Goal: Transaction & Acquisition: Purchase product/service

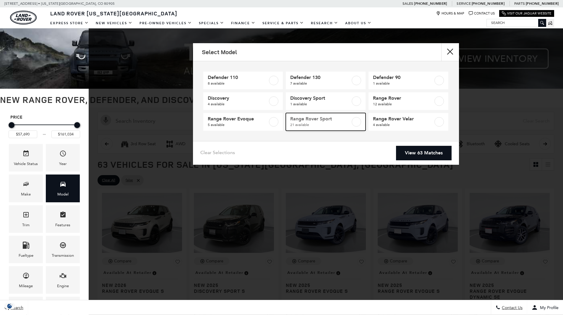
drag, startPoint x: 307, startPoint y: 123, endPoint x: 358, endPoint y: 128, distance: 51.1
click at [307, 123] on span "21 available" at bounding box center [320, 125] width 60 height 6
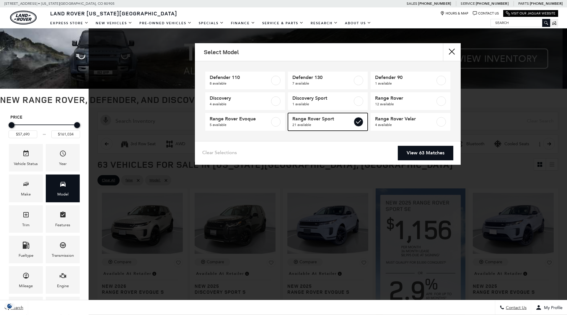
click at [359, 125] on label at bounding box center [358, 121] width 9 height 9
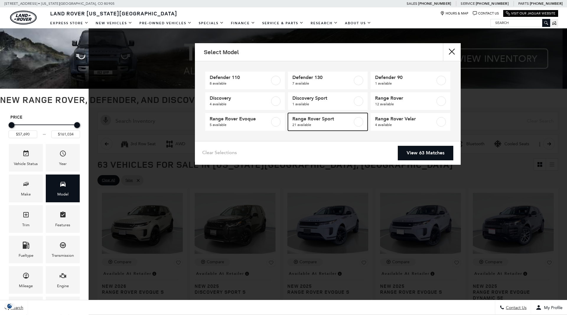
type input "$57,690"
type input "$161,034"
checkbox input "false"
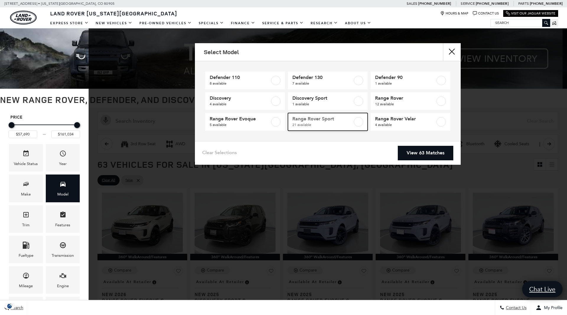
click at [357, 122] on label at bounding box center [358, 121] width 9 height 9
type input "$88,764"
type input "$127,179"
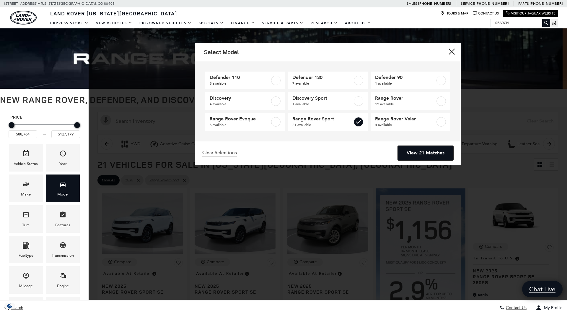
click at [432, 151] on link "View 21 Matches" at bounding box center [426, 153] width 56 height 14
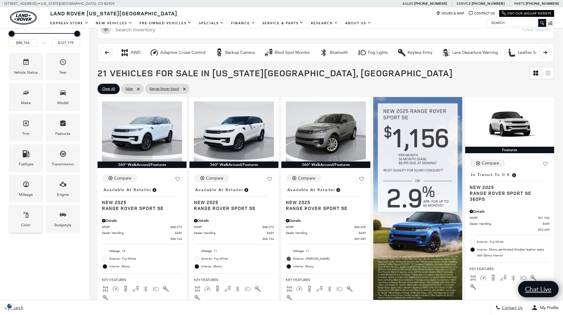
click at [33, 218] on div "Color" at bounding box center [26, 218] width 34 height 27
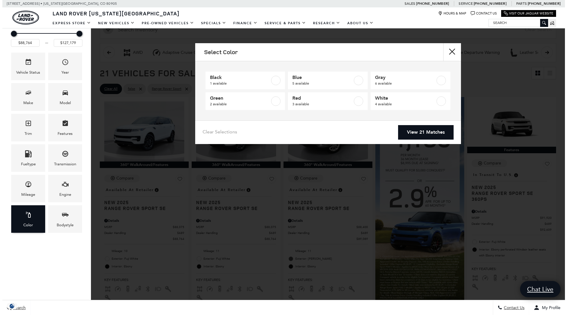
scroll to position [105, 0]
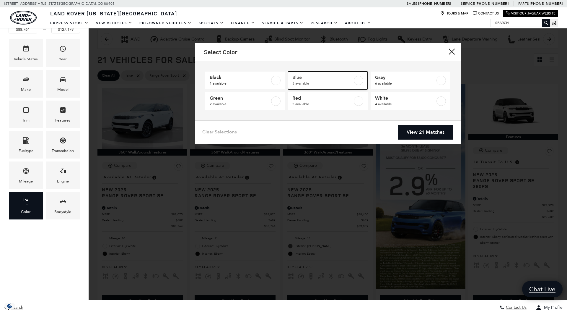
click at [358, 78] on label at bounding box center [358, 80] width 9 height 9
type input "$93,144"
type input "$122,484"
checkbox input "true"
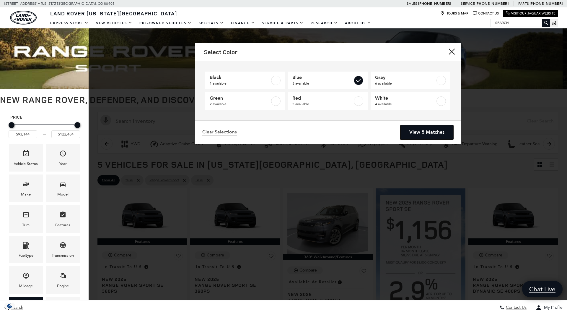
click at [423, 130] on link "View 5 Matches" at bounding box center [427, 132] width 53 height 14
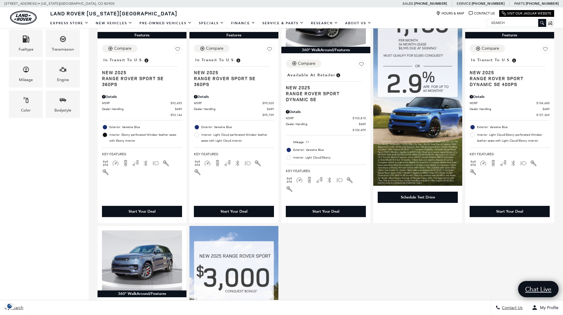
scroll to position [83, 0]
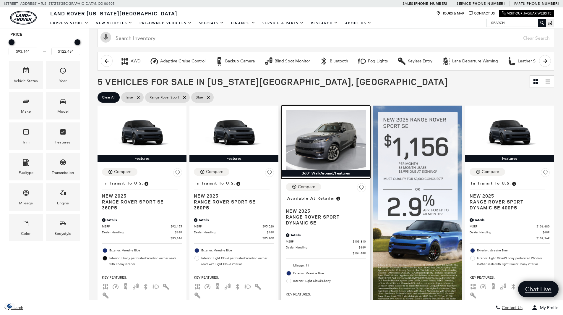
click at [346, 150] on img at bounding box center [326, 140] width 80 height 60
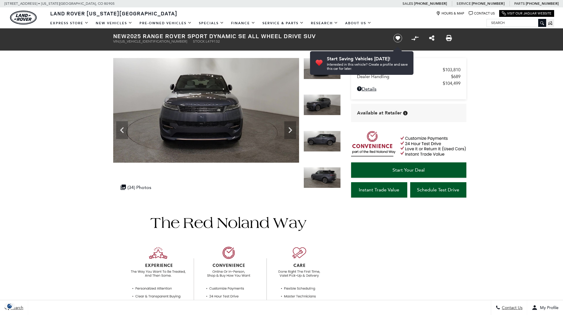
click at [288, 127] on icon "Next" at bounding box center [290, 130] width 12 height 12
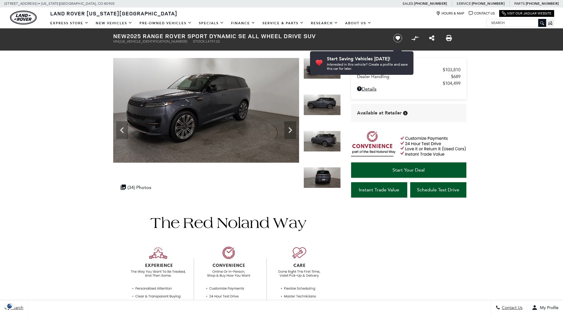
click at [288, 127] on icon "Next" at bounding box center [290, 130] width 12 height 12
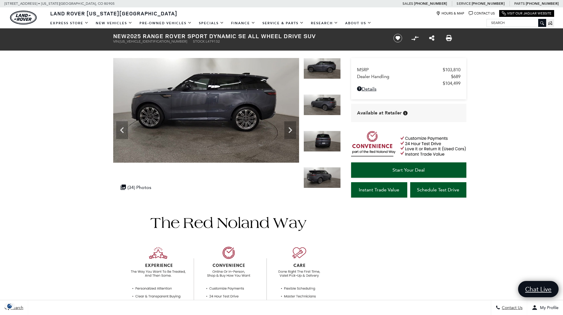
click at [288, 127] on icon "Next" at bounding box center [290, 130] width 12 height 12
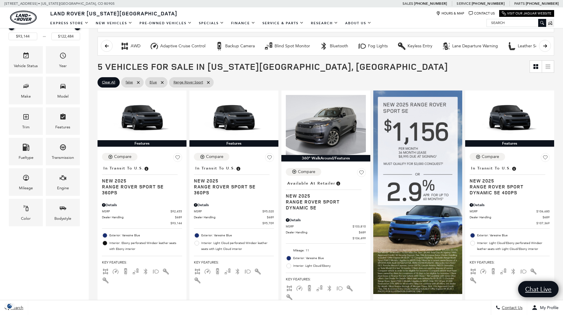
scroll to position [107, 0]
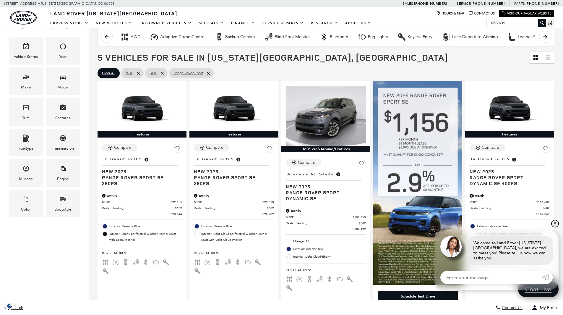
click at [555, 227] on link "✕" at bounding box center [554, 223] width 7 height 7
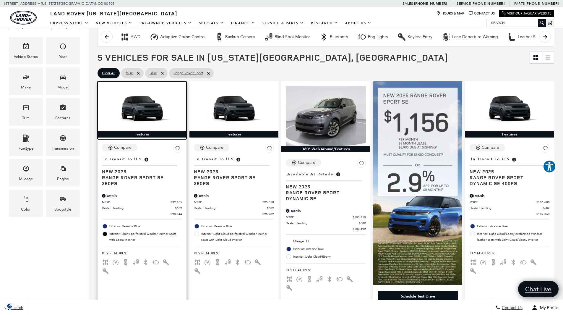
click at [145, 105] on img at bounding box center [142, 108] width 80 height 45
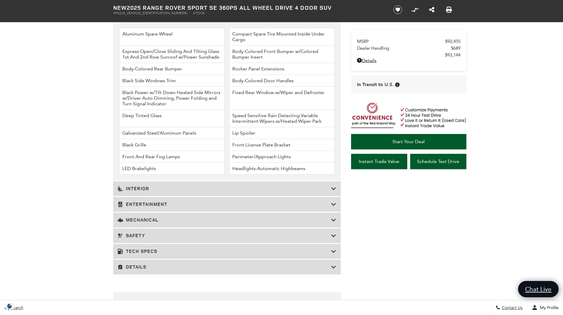
click at [155, 266] on h3 "Details" at bounding box center [224, 267] width 213 height 6
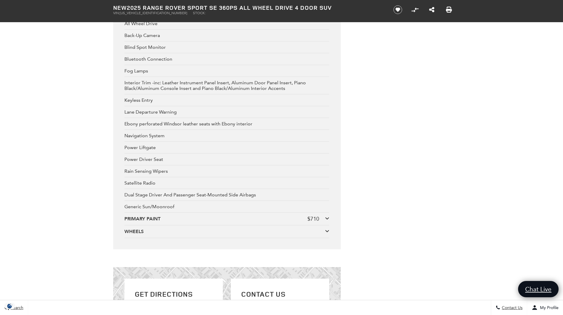
scroll to position [1597, 0]
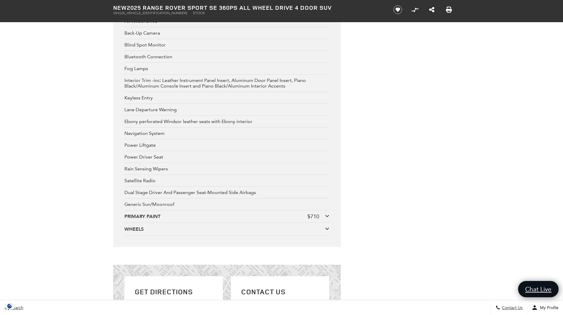
click at [318, 226] on div "WHEELS" at bounding box center [224, 229] width 201 height 6
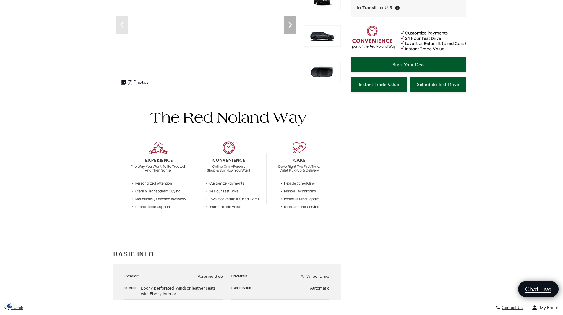
scroll to position [0, 0]
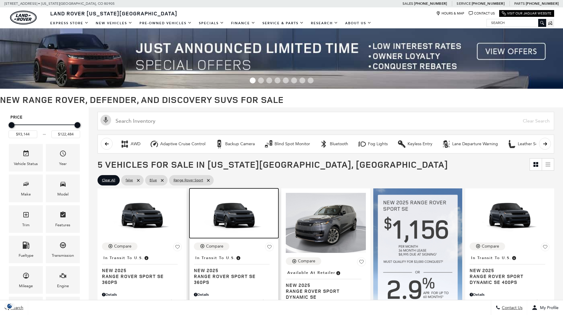
click at [240, 211] on img at bounding box center [234, 215] width 80 height 45
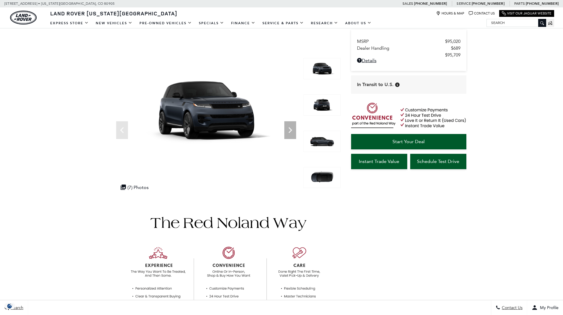
scroll to position [1034, 0]
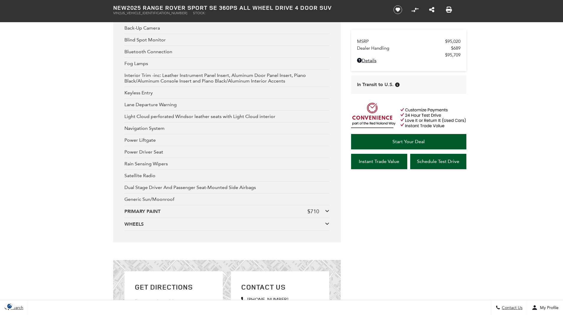
click at [247, 227] on div "WHEELS" at bounding box center [224, 224] width 201 height 6
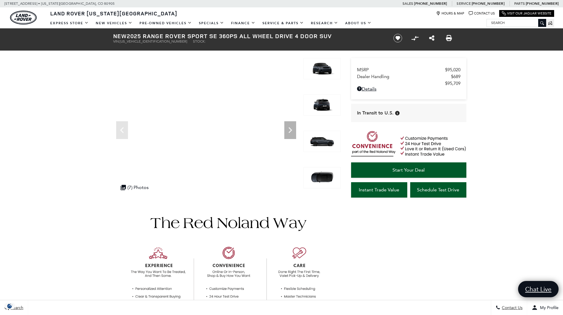
scroll to position [0, 0]
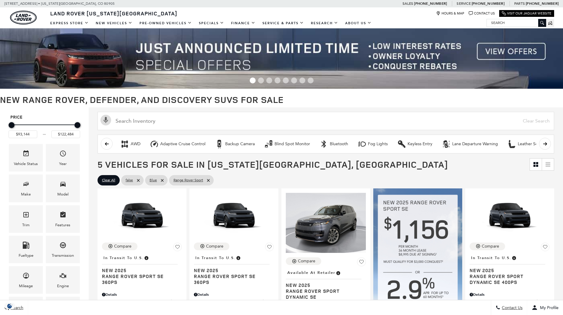
click at [526, 217] on img at bounding box center [509, 215] width 80 height 45
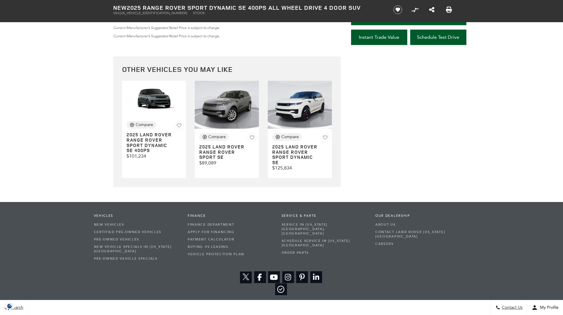
scroll to position [1490, 0]
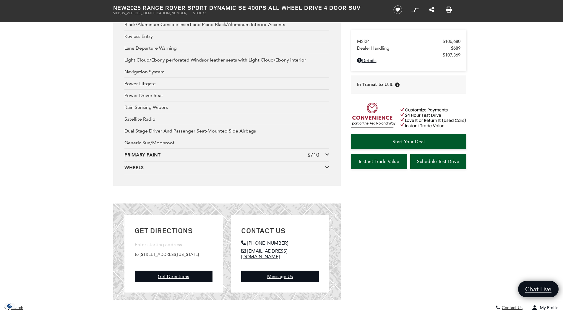
click at [242, 170] on div "WHEELS" at bounding box center [224, 167] width 201 height 6
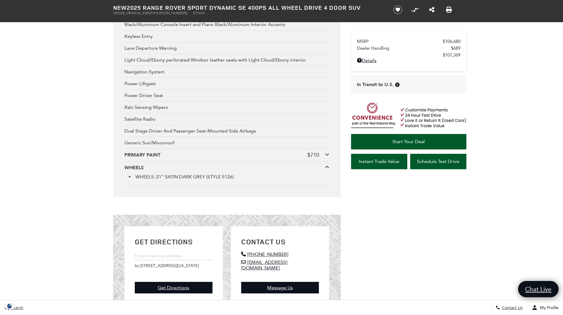
scroll to position [0, 0]
drag, startPoint x: 238, startPoint y: 177, endPoint x: 156, endPoint y: 175, distance: 82.4
click at [156, 175] on li "WHEELS: 21" SATIN DARK GREY (STYLE 5126)" at bounding box center [229, 177] width 200 height 6
copy li "21" SATIN DARK GREY (STYLE 5126)"
